Goal: Find specific page/section: Find specific page/section

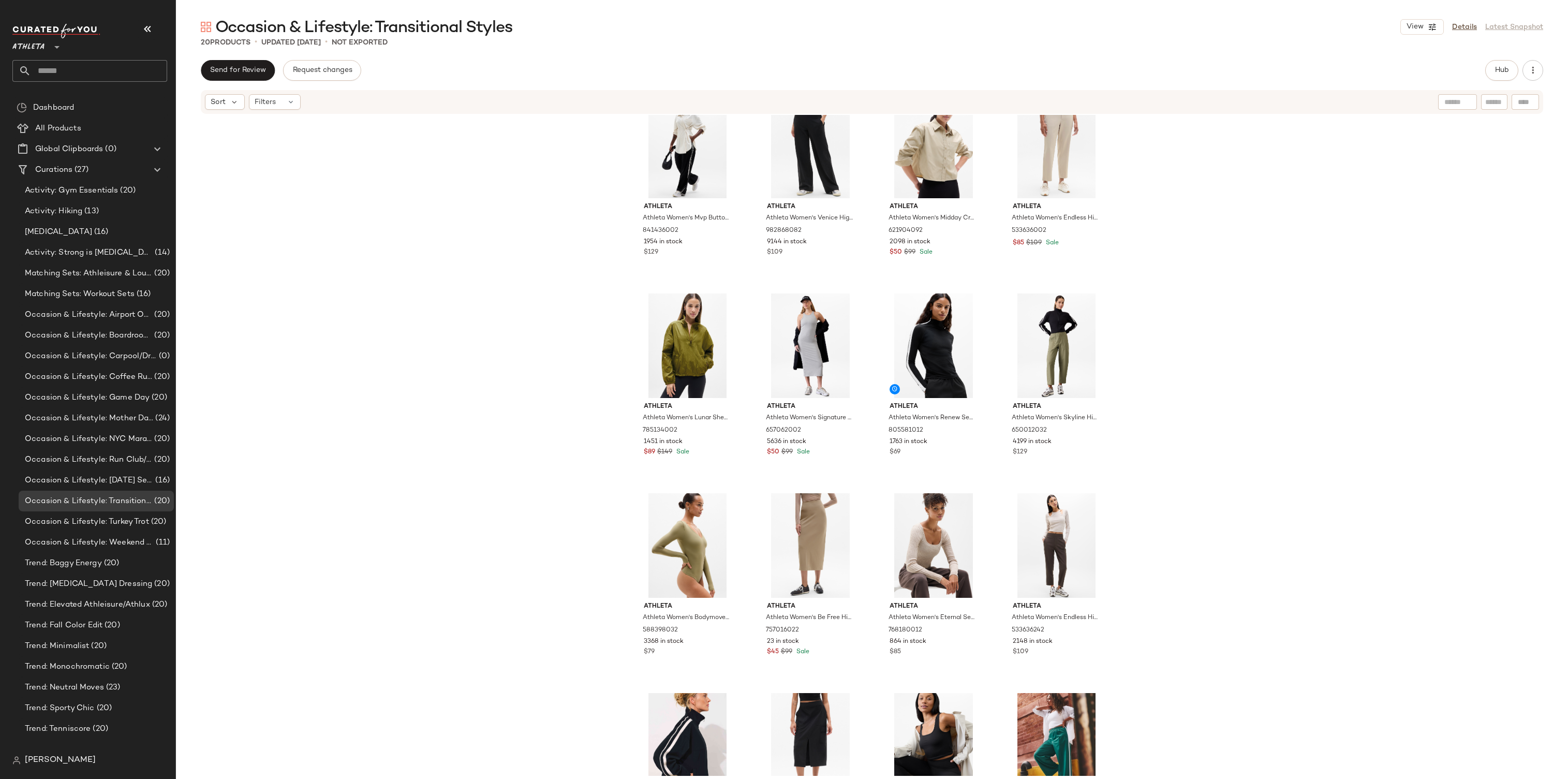
scroll to position [20, 0]
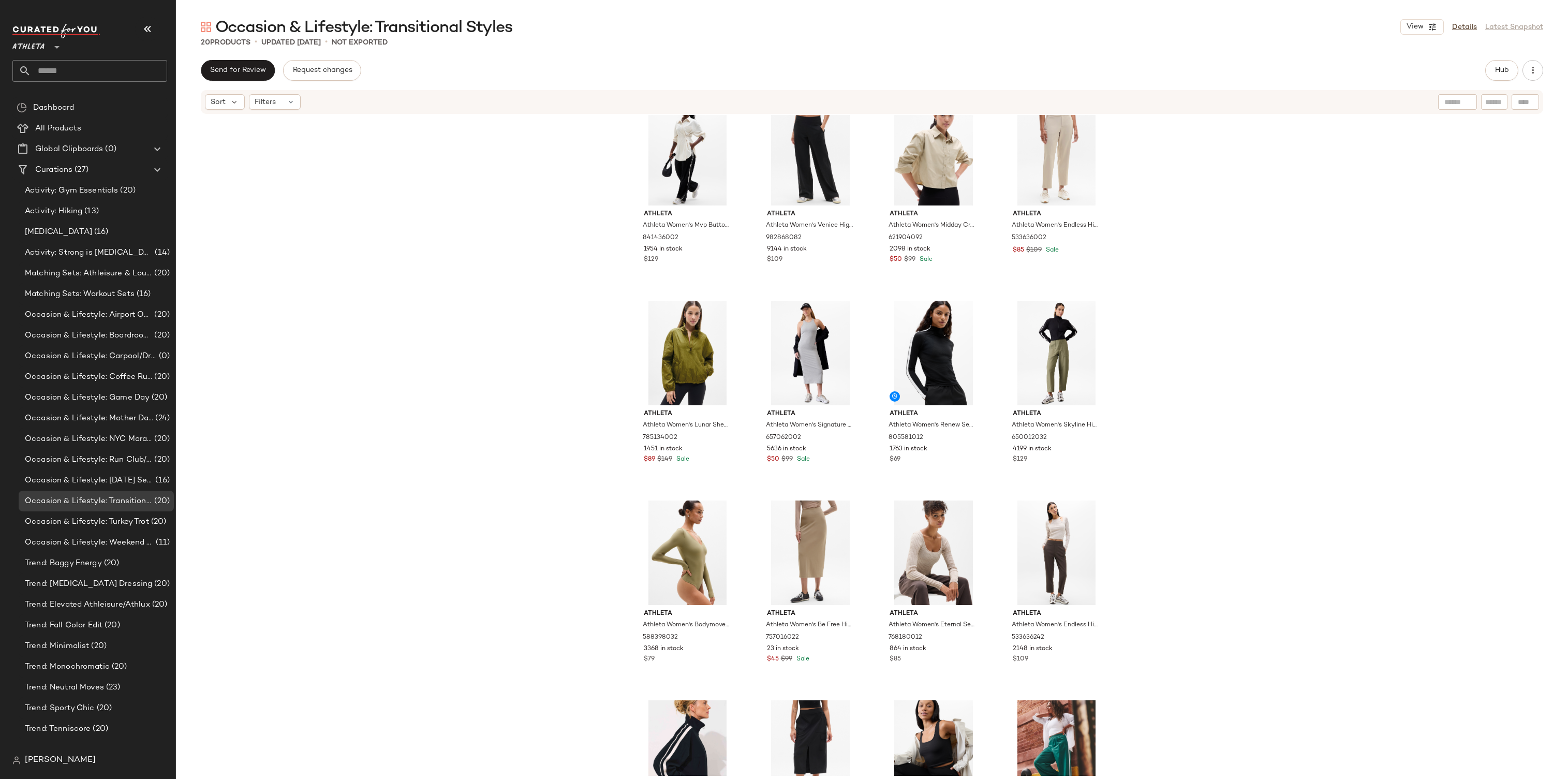
click at [1243, 159] on div "Athleta Athleta Women's Mvp Button Down Bone Size XXS 841436002 1954 in stock $…" at bounding box center [872, 445] width 1392 height 661
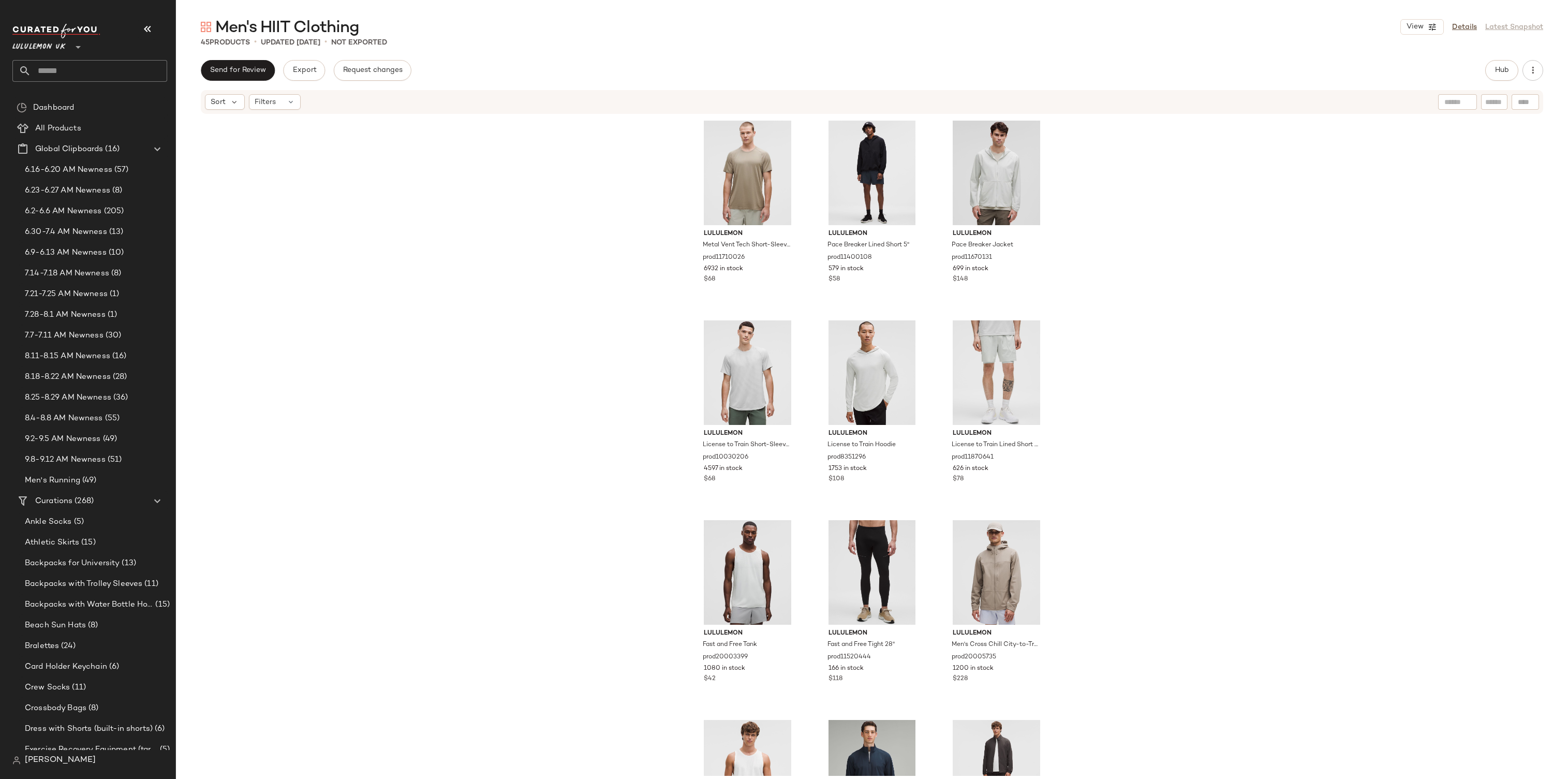
click at [60, 49] on span "Lululemon UK" at bounding box center [38, 44] width 53 height 18
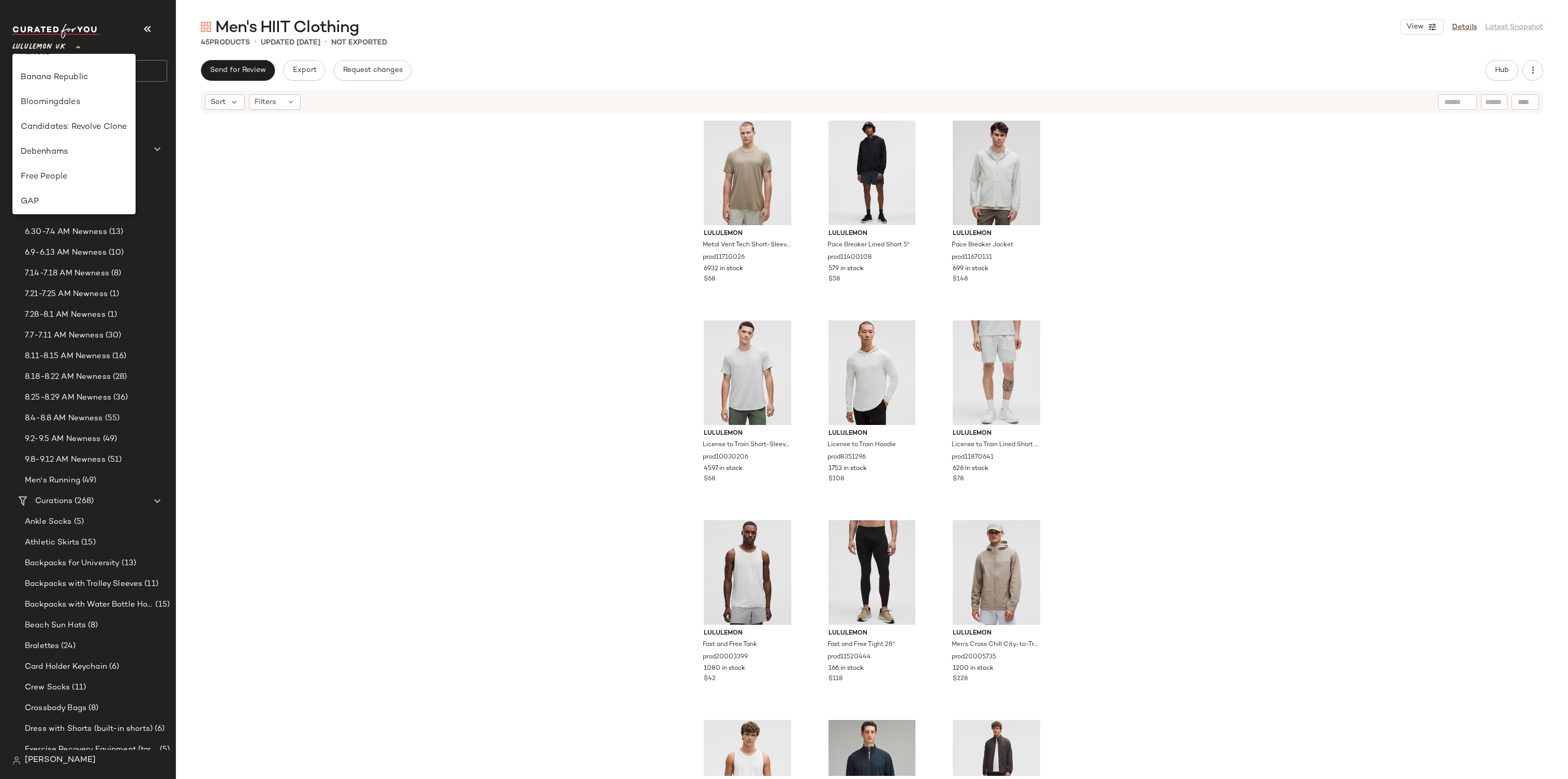
scroll to position [118, 0]
click at [60, 152] on div "Debenhams" at bounding box center [74, 151] width 107 height 12
type input "**"
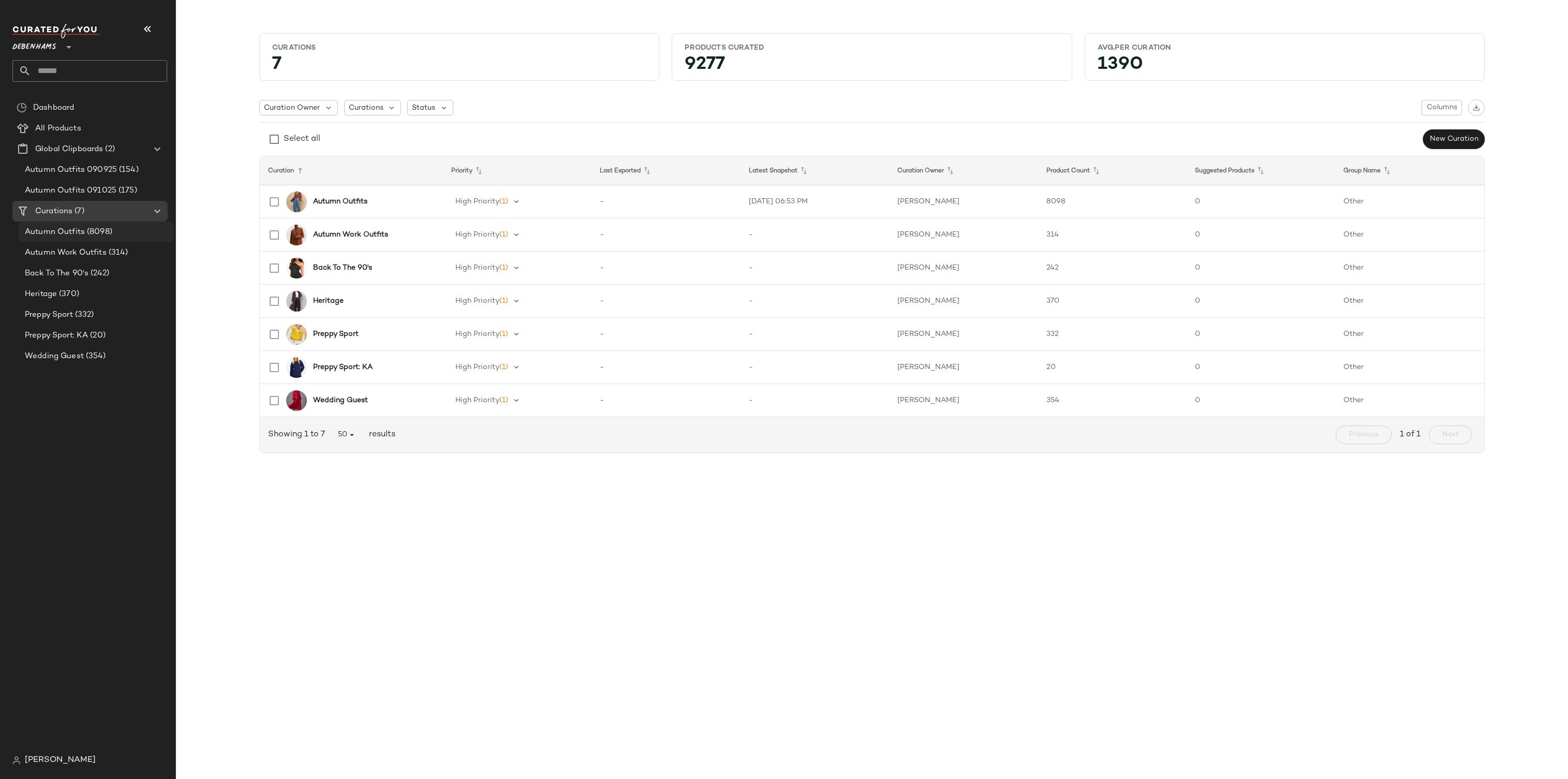
click at [102, 237] on span "(8098)" at bounding box center [99, 232] width 28 height 12
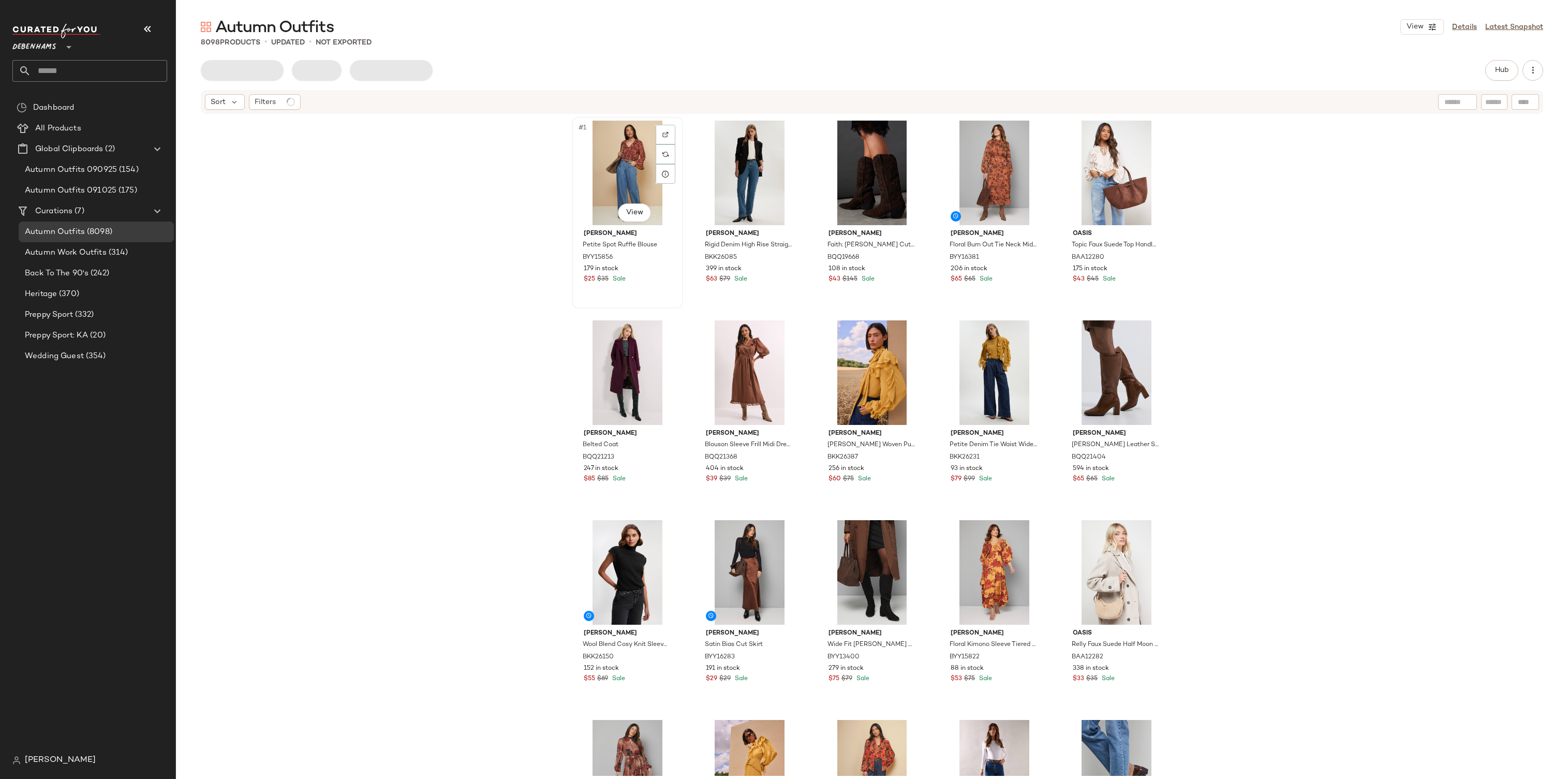
click at [642, 177] on div "#1 View" at bounding box center [628, 173] width 104 height 105
click at [264, 102] on span "Filters" at bounding box center [265, 102] width 21 height 11
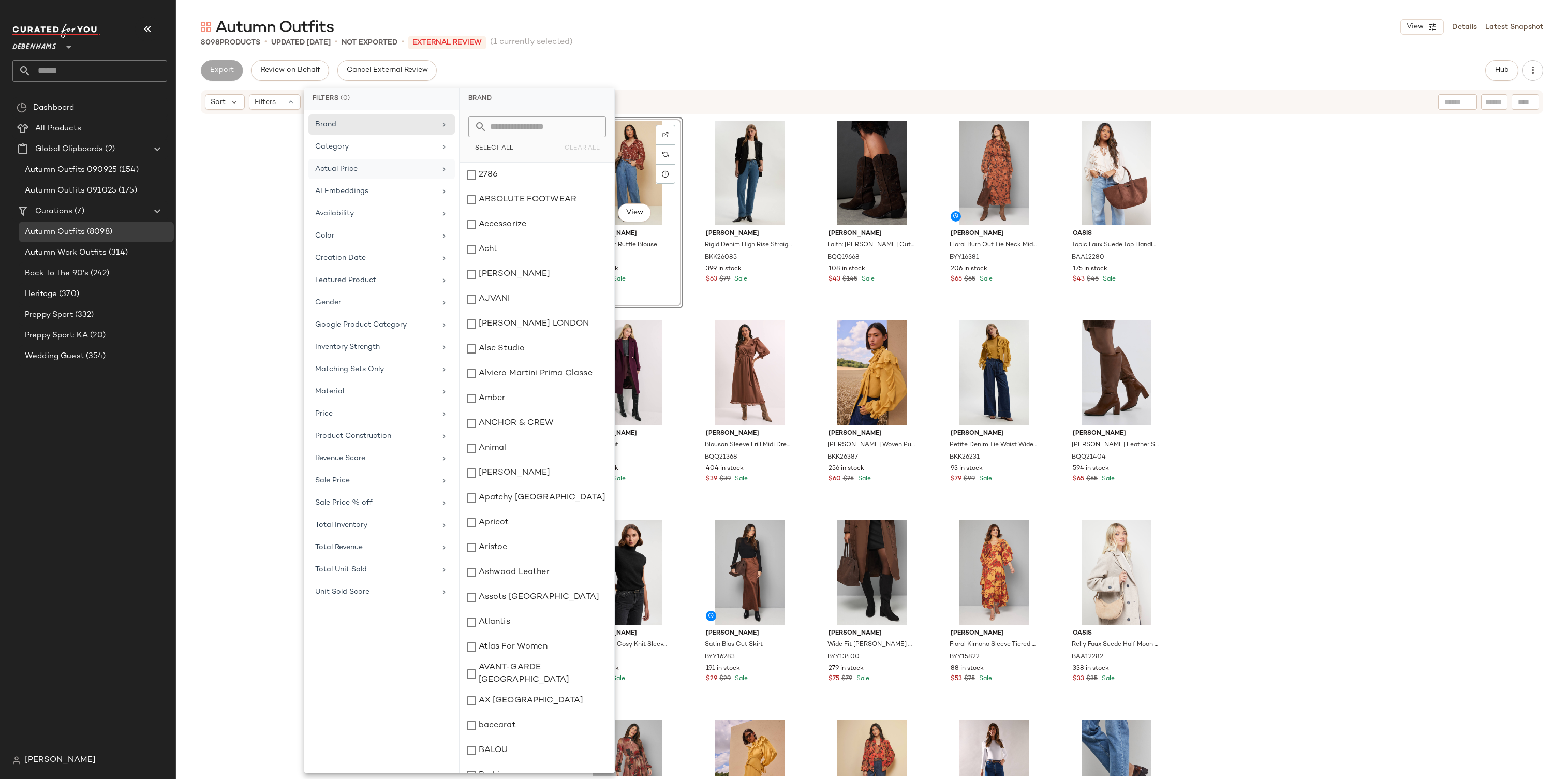
click at [411, 164] on div "Actual Price" at bounding box center [375, 169] width 121 height 11
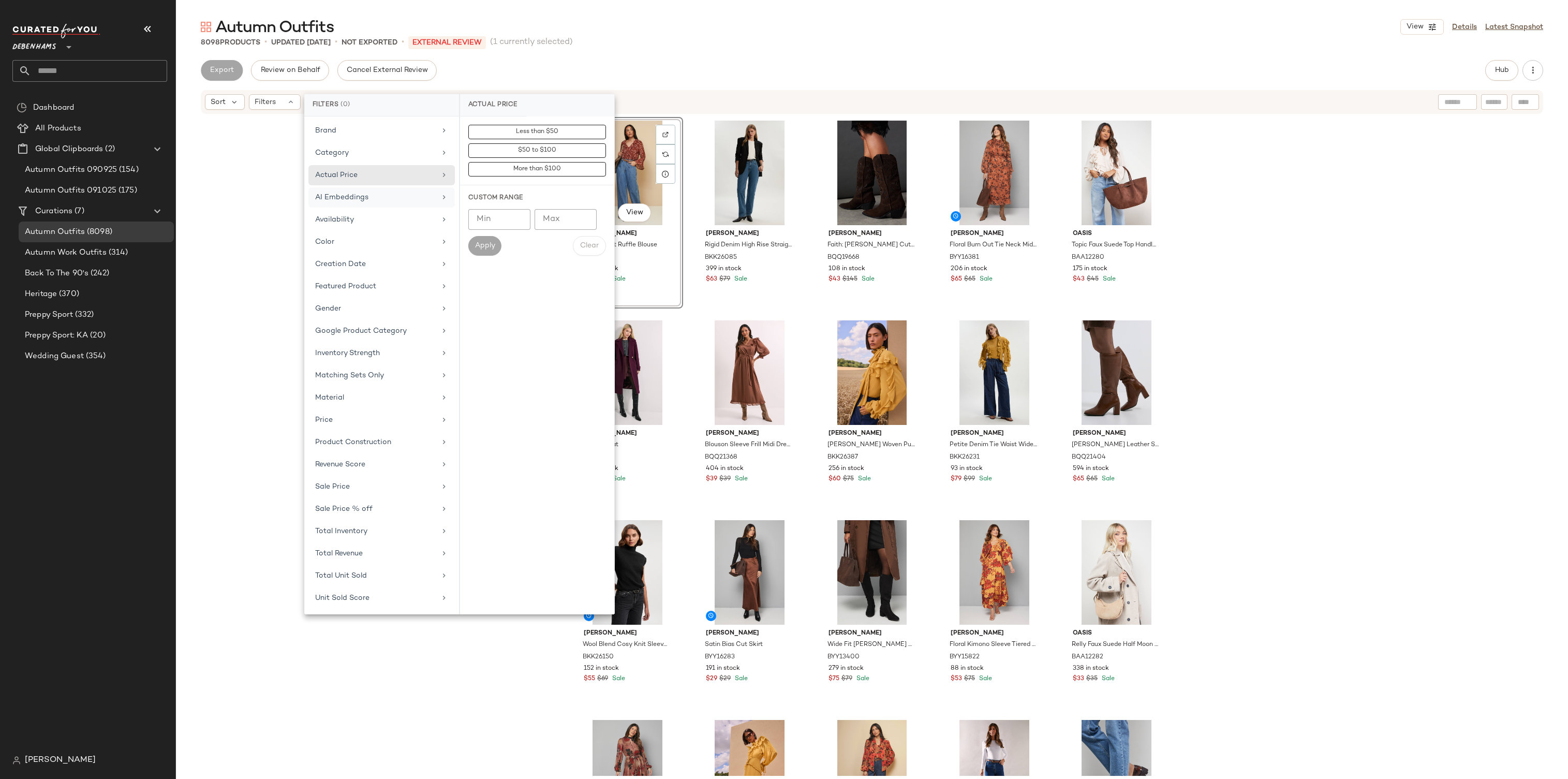
click at [395, 200] on div "AI Embeddings" at bounding box center [375, 197] width 121 height 11
click at [395, 219] on div "Availability" at bounding box center [375, 219] width 121 height 11
click at [391, 233] on div "Color" at bounding box center [382, 241] width 147 height 20
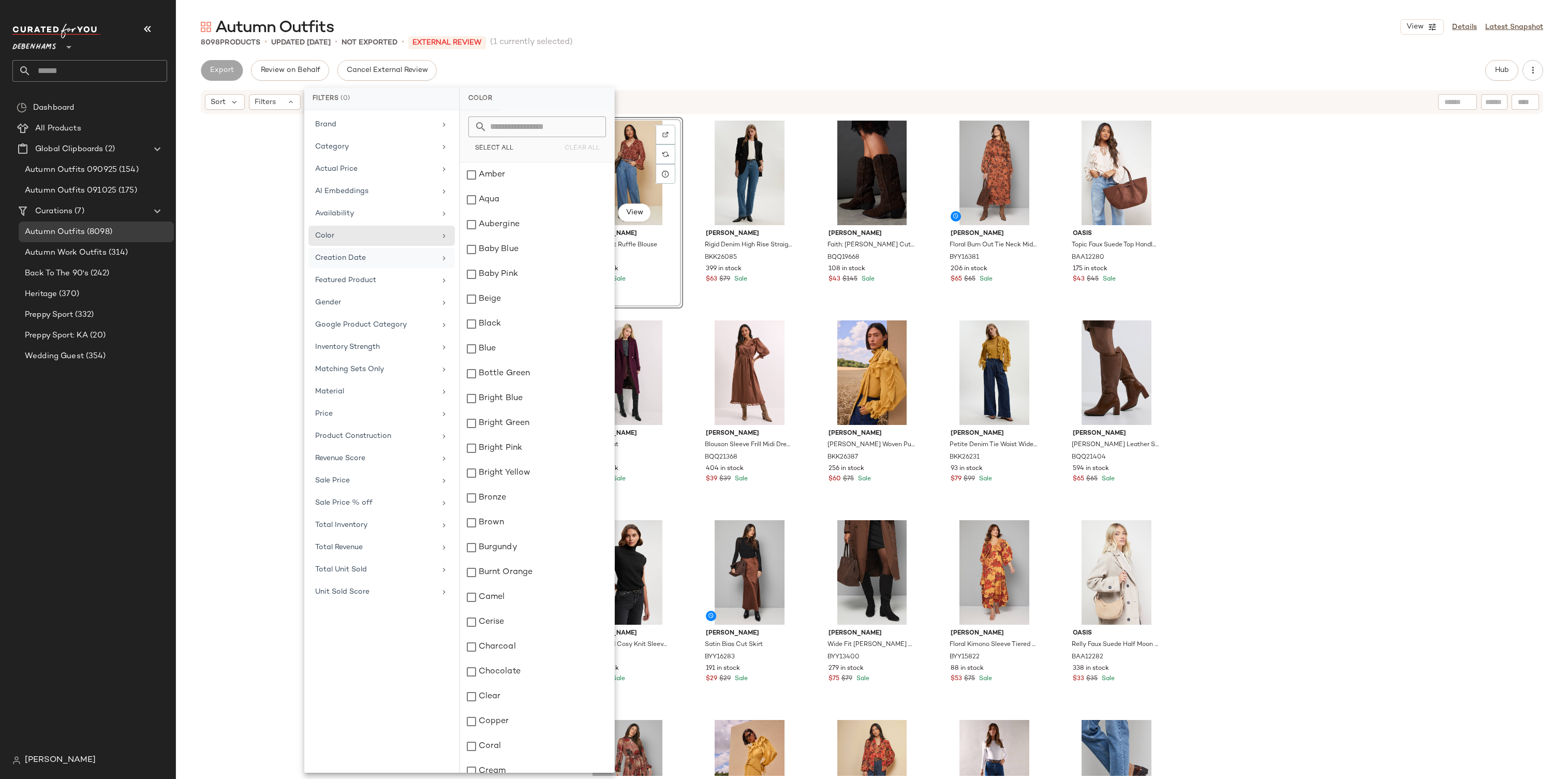
click at [389, 248] on div "Creation Date" at bounding box center [382, 258] width 147 height 20
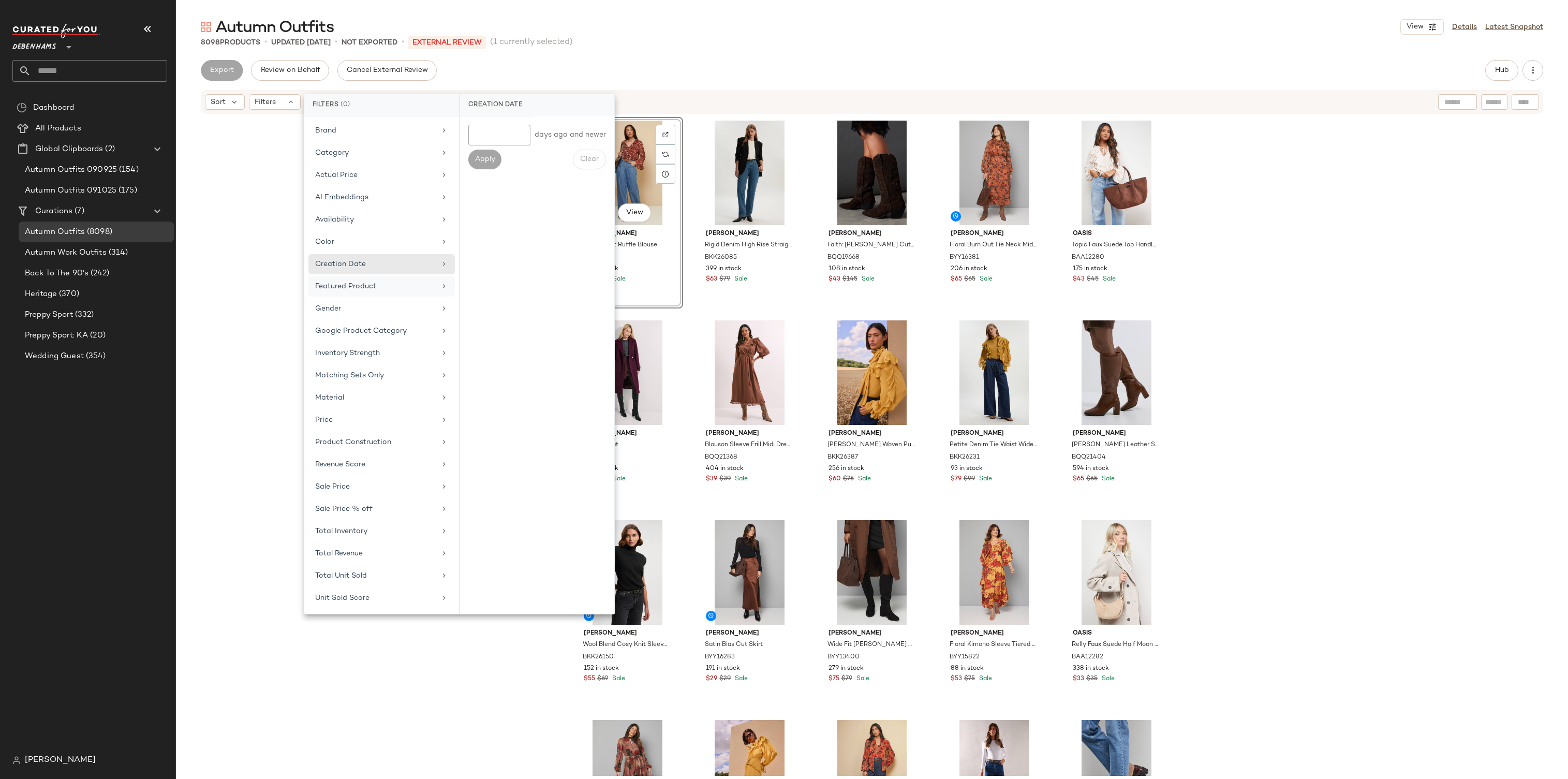
click at [387, 281] on div "Featured Product" at bounding box center [375, 286] width 121 height 11
click at [385, 296] on div "true" at bounding box center [370, 297] width 103 height 10
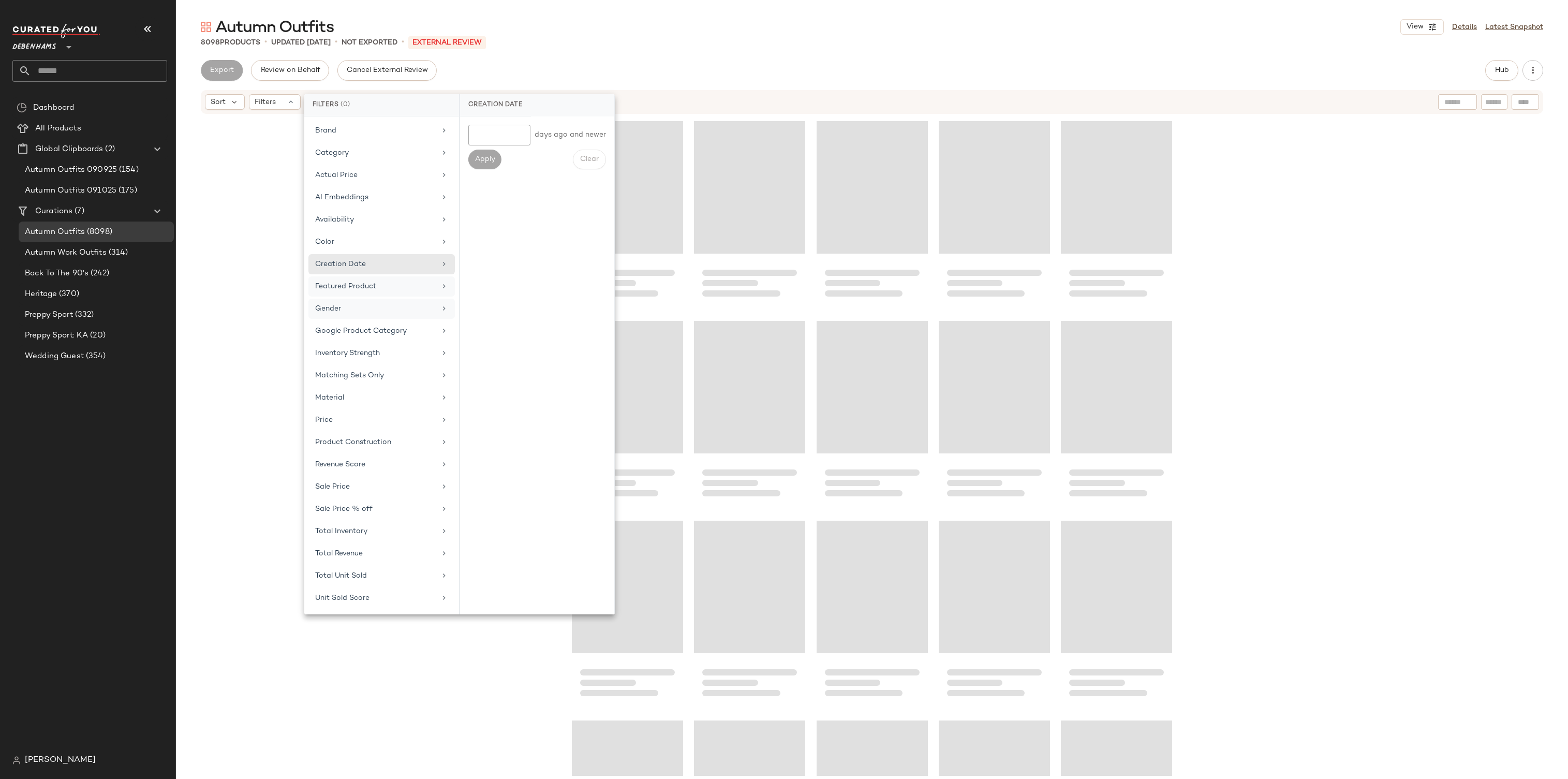
click at [384, 304] on div "Gender" at bounding box center [375, 309] width 121 height 11
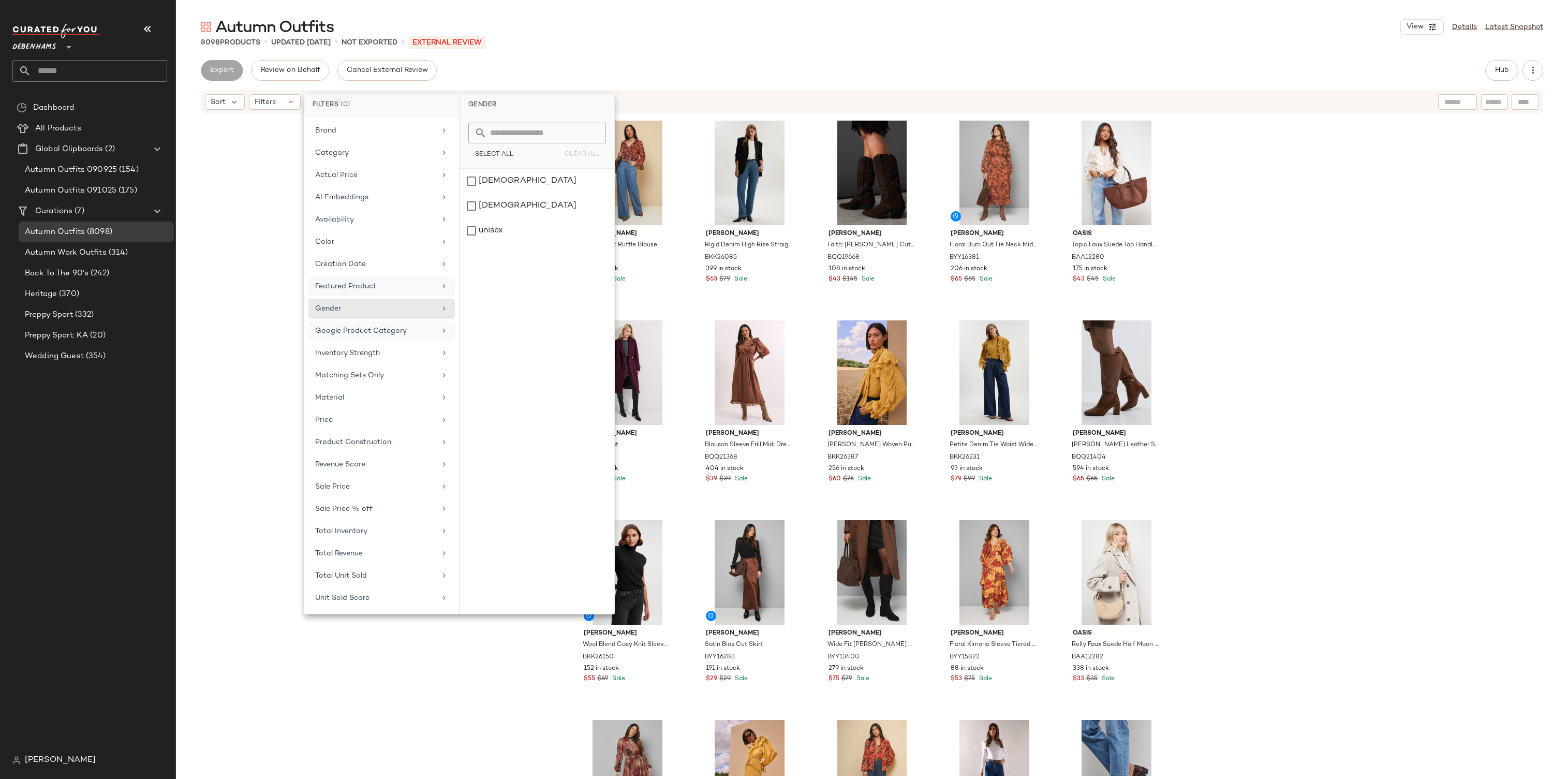
click at [379, 325] on div "Google Product Category" at bounding box center [361, 331] width 92 height 11
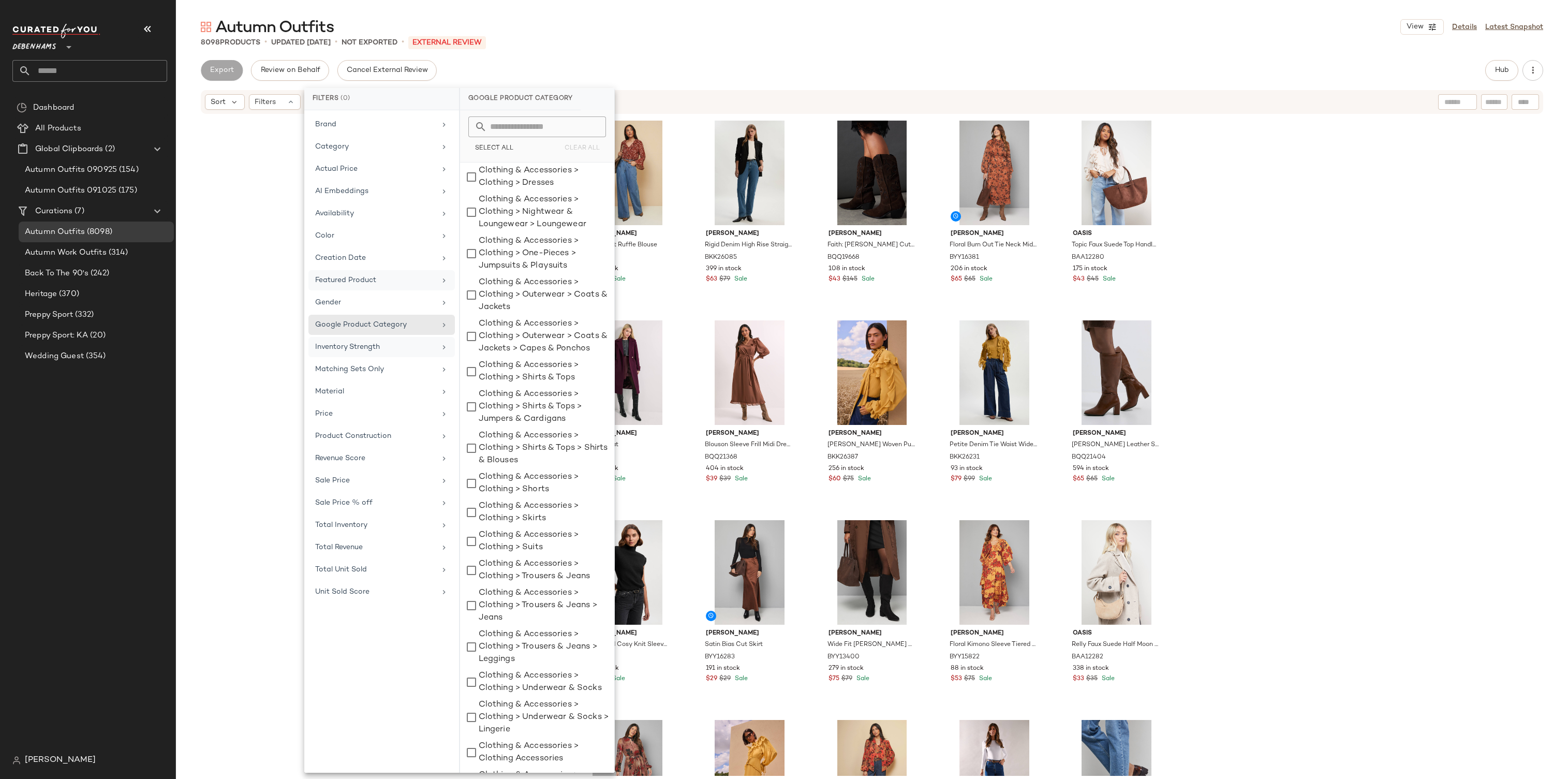
click at [379, 337] on div "Inventory Strength" at bounding box center [382, 346] width 147 height 20
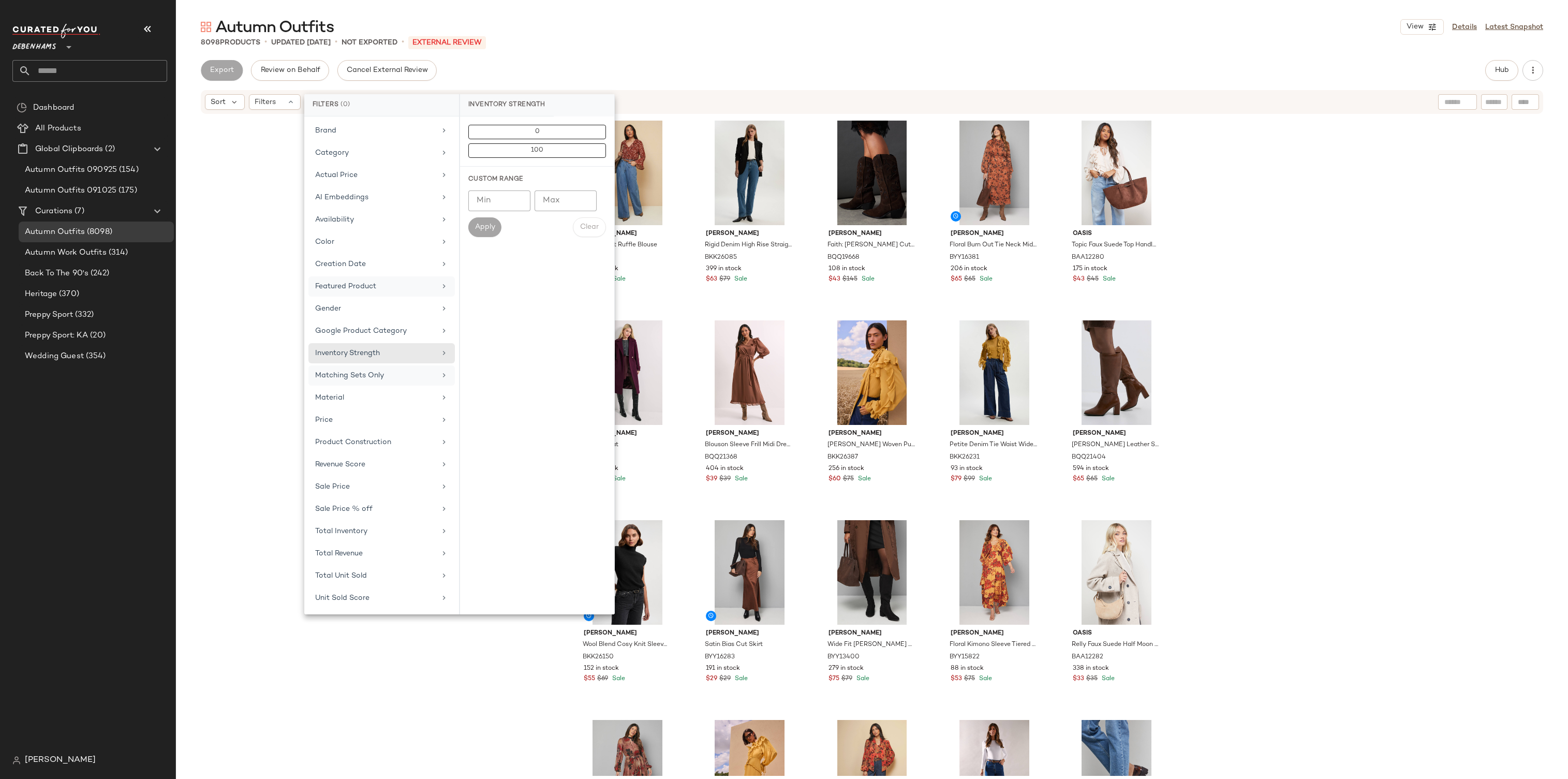
click at [371, 370] on div "Matching Sets Only" at bounding box center [349, 376] width 69 height 11
click at [362, 397] on div "Material" at bounding box center [385, 407] width 147 height 20
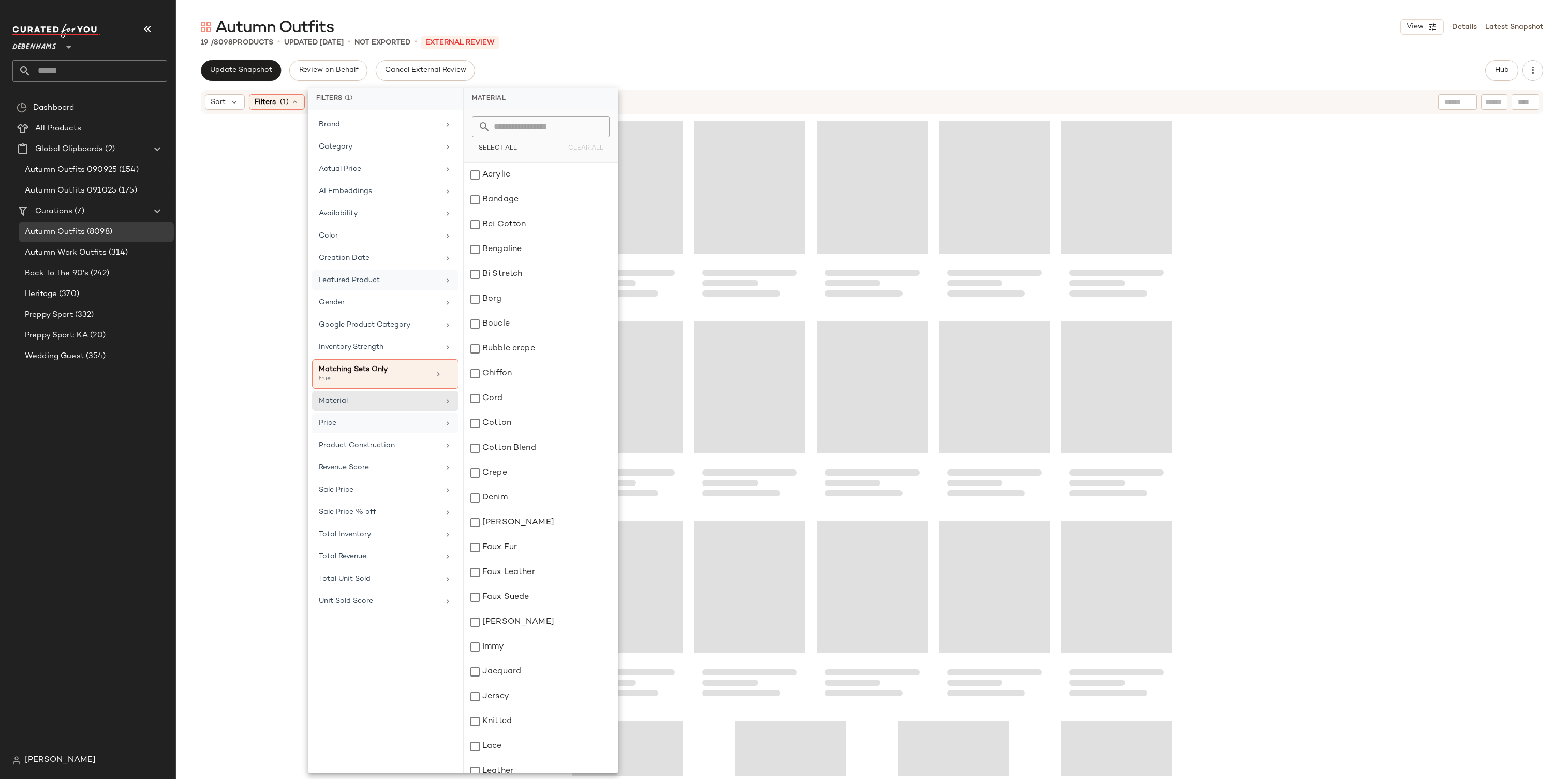
click at [363, 413] on div "Price" at bounding box center [385, 422] width 147 height 20
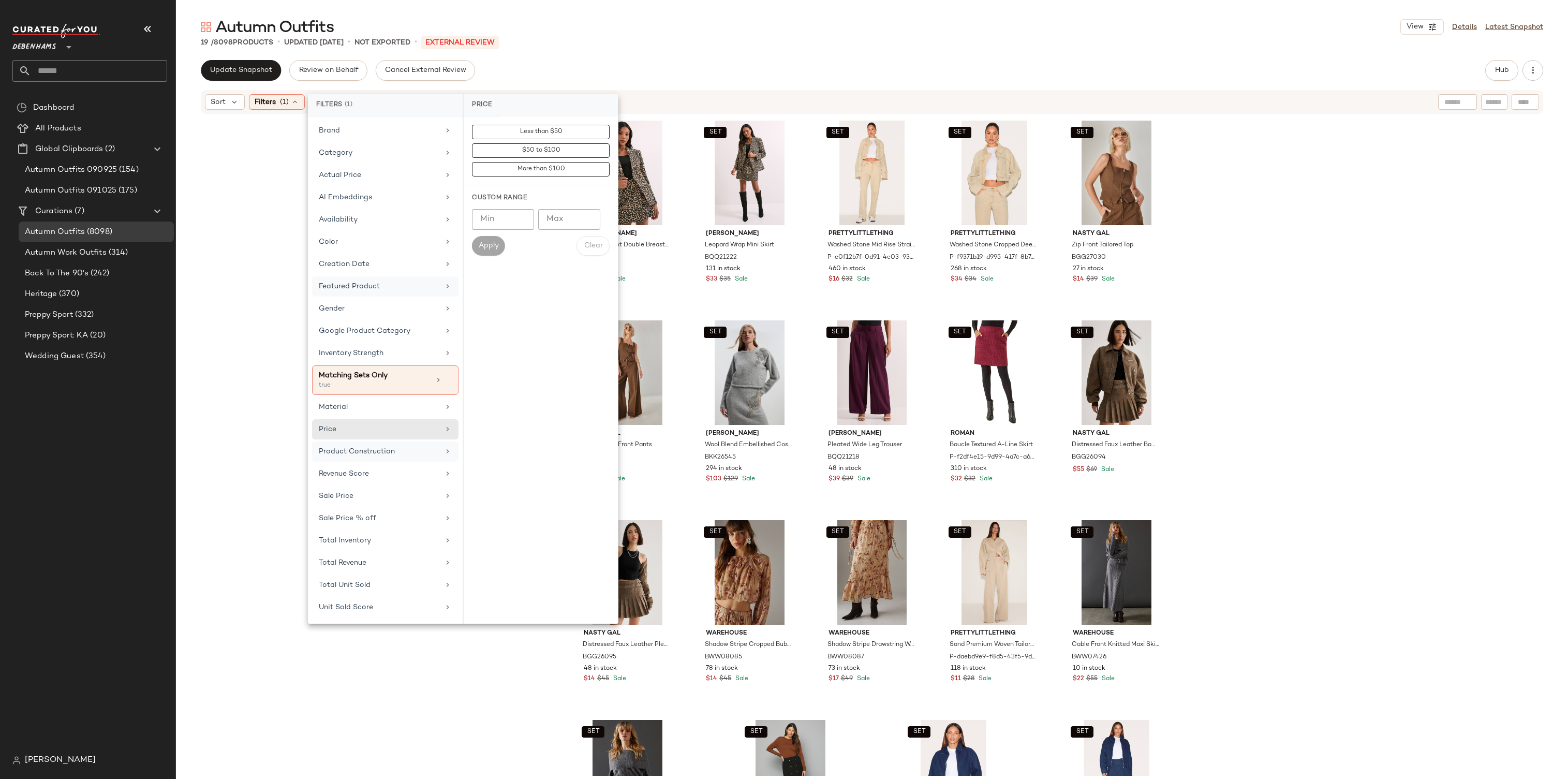
drag, startPoint x: 373, startPoint y: 440, endPoint x: 373, endPoint y: 449, distance: 9.0
click at [373, 446] on div "Product Construction" at bounding box center [357, 451] width 76 height 11
click at [370, 464] on div "Revenue Score" at bounding box center [385, 474] width 147 height 20
click at [375, 492] on div "Sale Price" at bounding box center [379, 496] width 121 height 11
click at [356, 182] on div "Actual Price" at bounding box center [385, 174] width 147 height 20
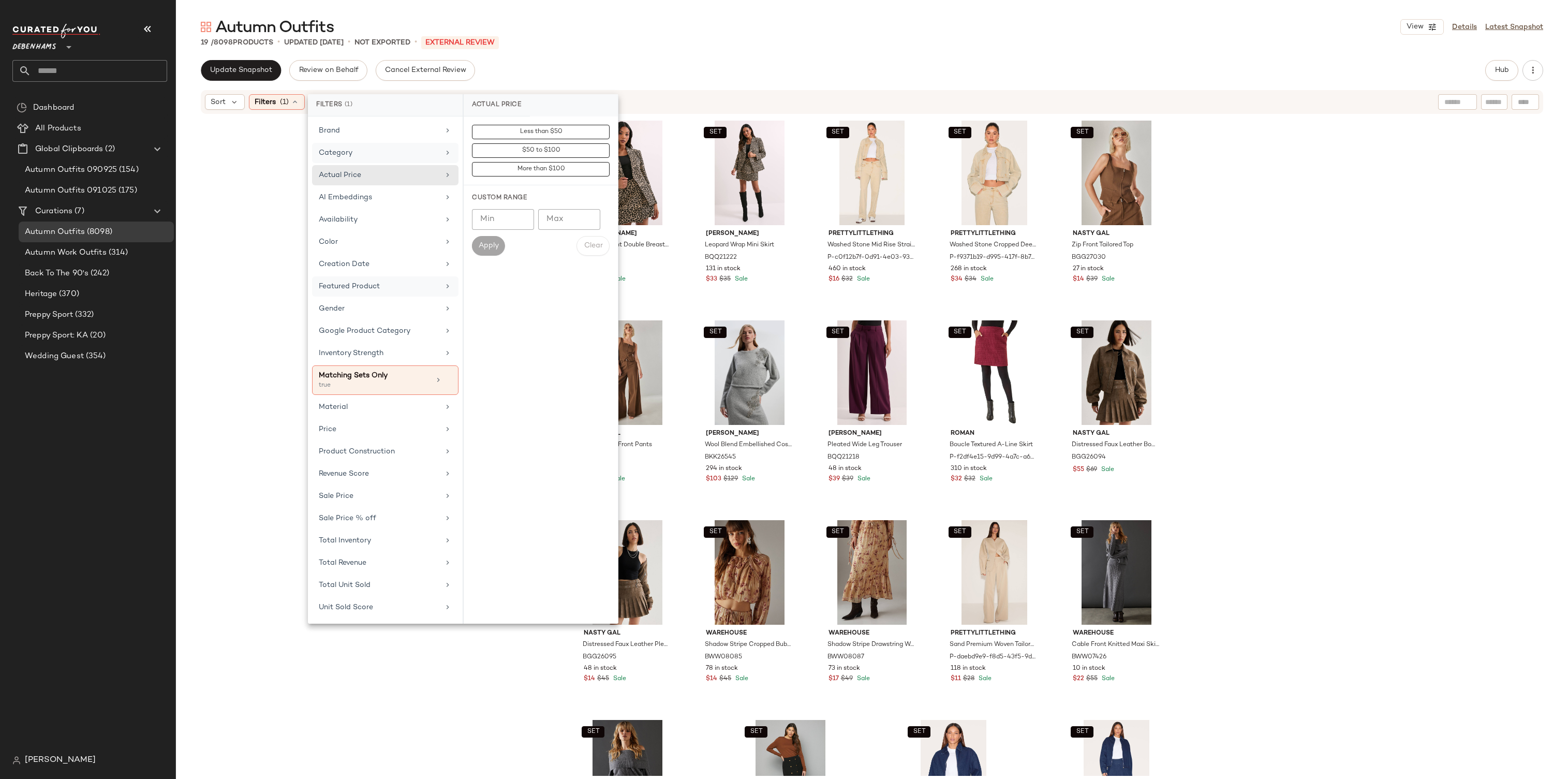
click at [365, 154] on div "Category" at bounding box center [379, 153] width 121 height 11
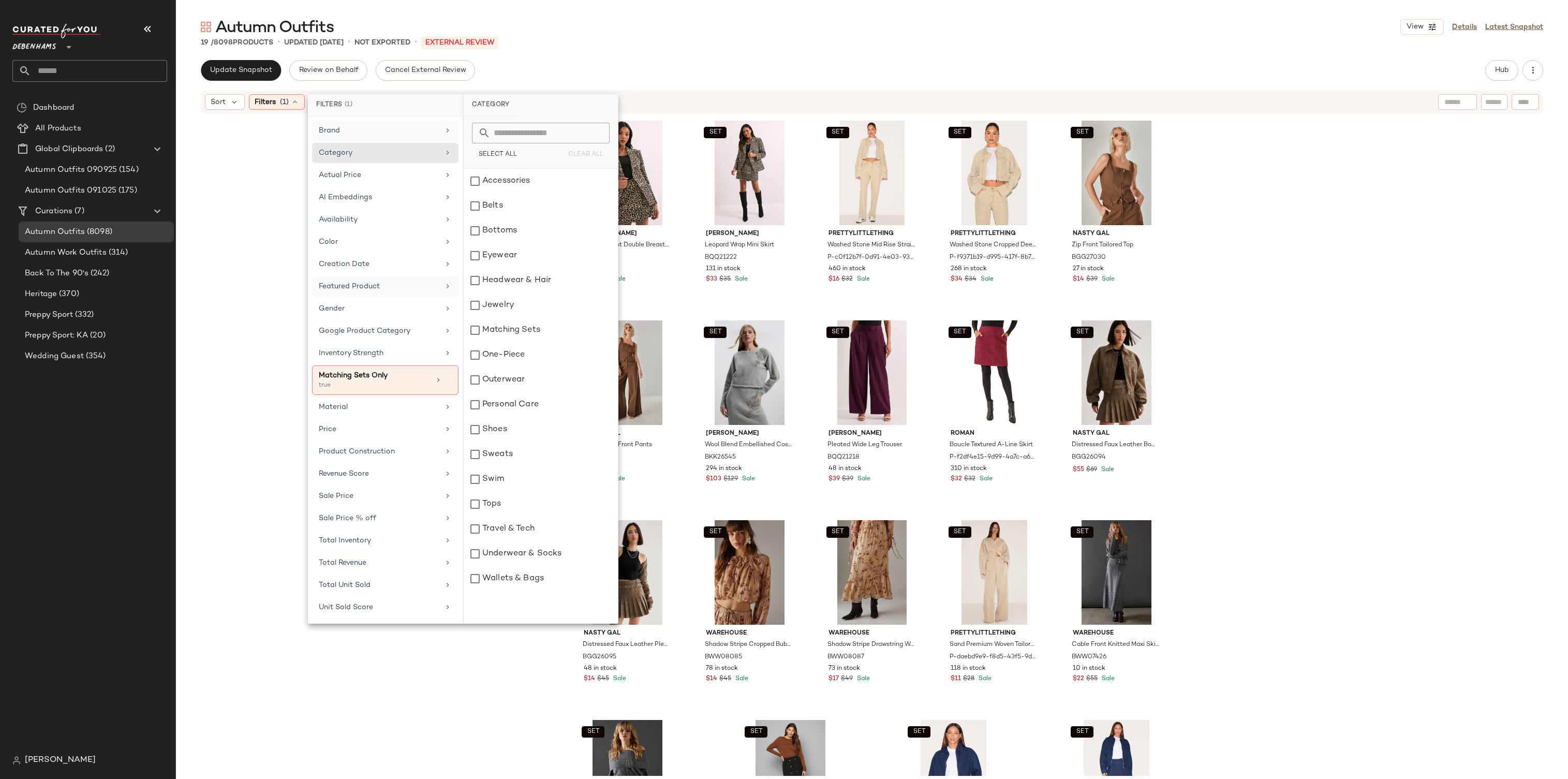
click at [374, 134] on div "Brand" at bounding box center [379, 130] width 121 height 11
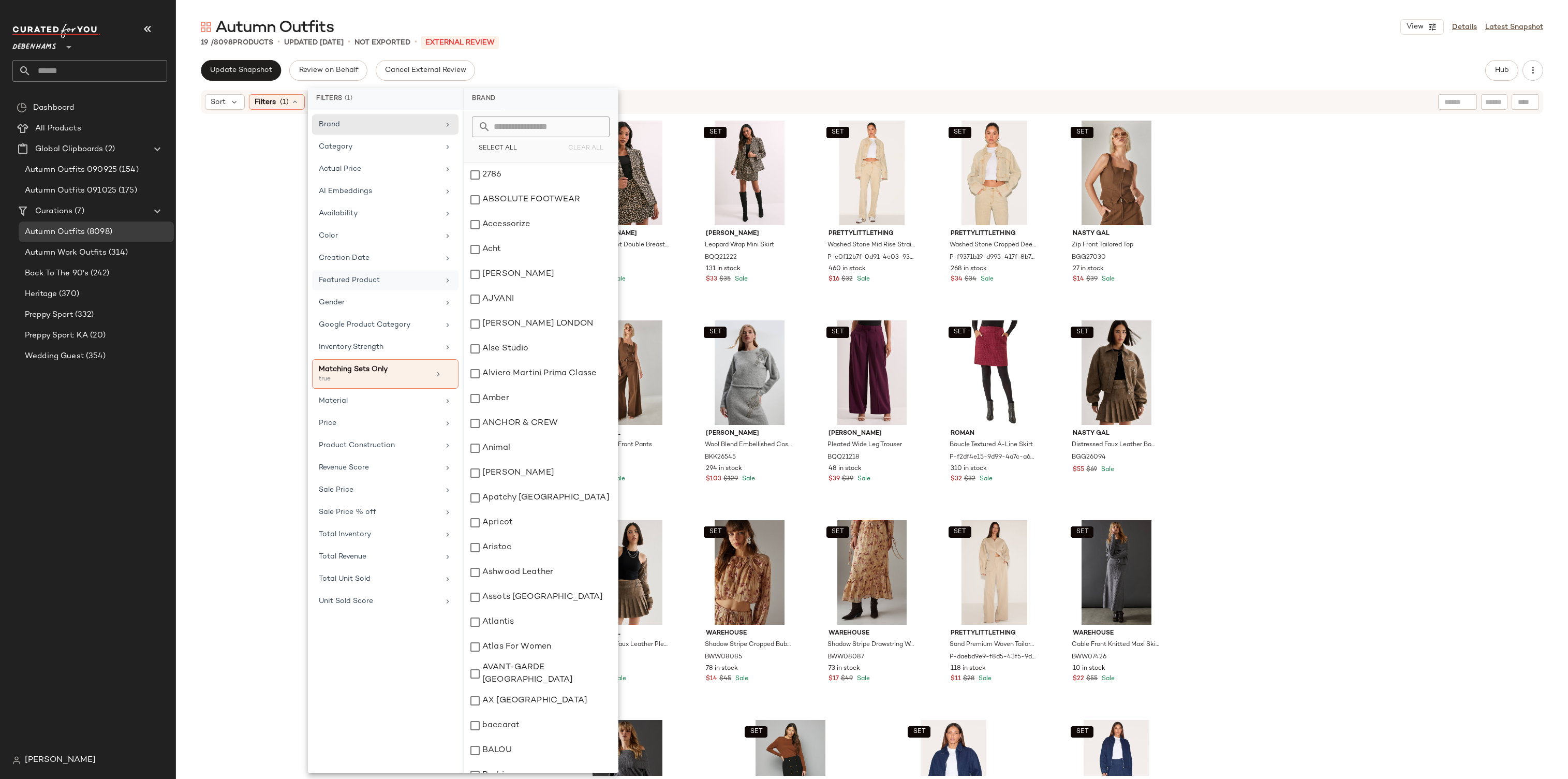
click at [225, 423] on div "SET [PERSON_NAME] Leopard Print Double Breasted Blazer BQQ21221 119 in stock $5…" at bounding box center [872, 445] width 1392 height 661
